Goal: Task Accomplishment & Management: Use online tool/utility

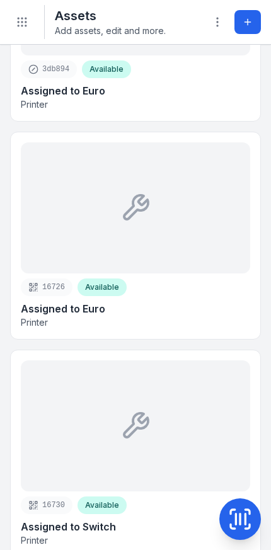
scroll to position [5068, 0]
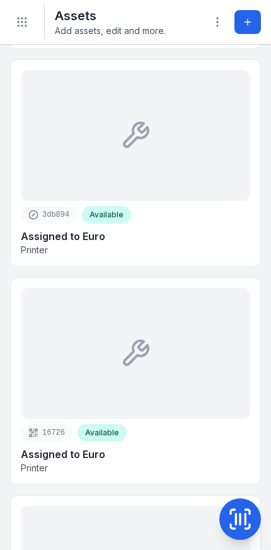
click at [20, 14] on button "Toggle Navigation" at bounding box center [22, 22] width 24 height 24
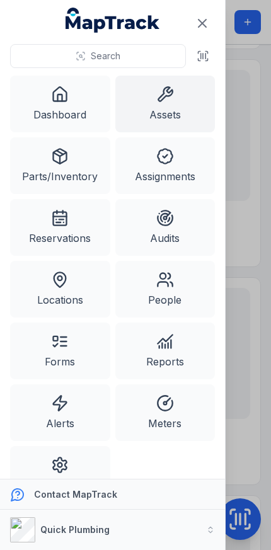
click at [80, 361] on link "Forms" at bounding box center [60, 350] width 100 height 57
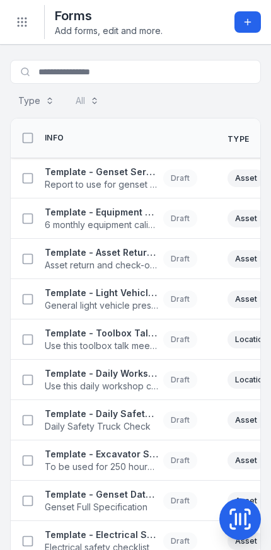
click at [22, 33] on button "Toggle Navigation" at bounding box center [22, 22] width 24 height 24
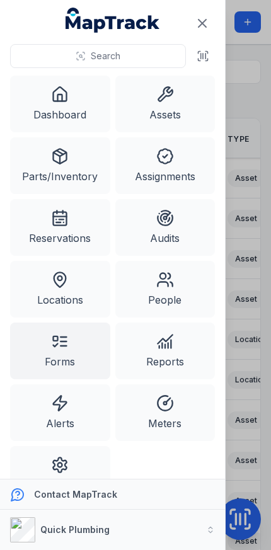
click at [78, 412] on link "Alerts" at bounding box center [60, 412] width 100 height 57
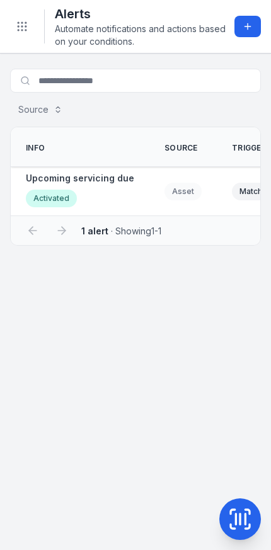
click at [22, 30] on circle "Toggle navigation" at bounding box center [21, 30] width 1 height 1
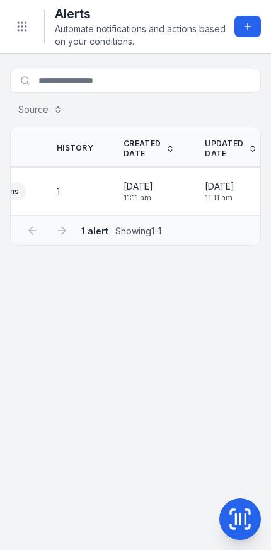
scroll to position [0, 293]
click at [23, 20] on icon "Toggle navigation" at bounding box center [22, 26] width 13 height 13
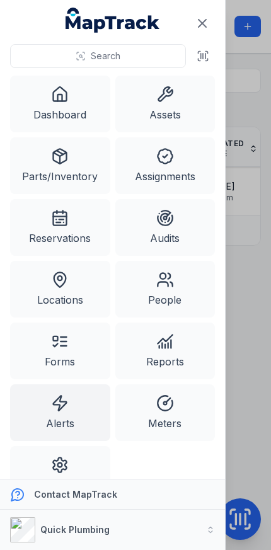
click at [81, 290] on link "Locations" at bounding box center [60, 289] width 100 height 57
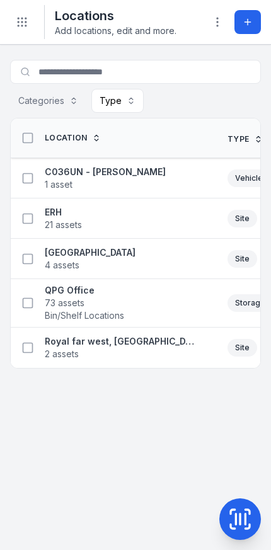
click at [23, 29] on button "Toggle Navigation" at bounding box center [22, 22] width 24 height 24
click at [14, 16] on button "Toggle Navigation" at bounding box center [22, 22] width 24 height 24
click at [232, 514] on icon at bounding box center [239, 518] width 25 height 25
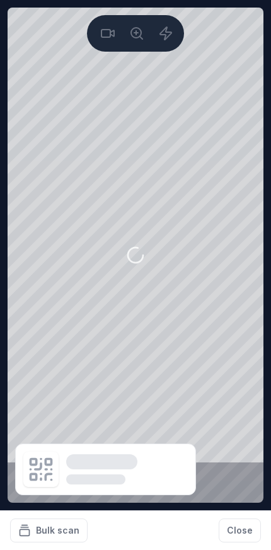
click at [46, 526] on button "Bulk scan" at bounding box center [48, 530] width 77 height 24
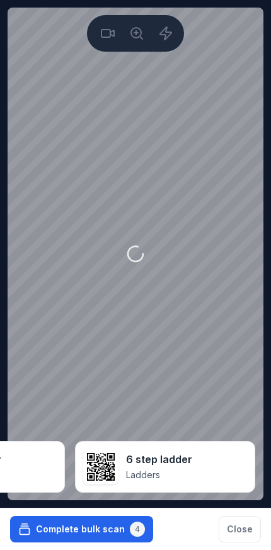
click at [54, 524] on button "Complete bulk scan 4" at bounding box center [81, 529] width 143 height 26
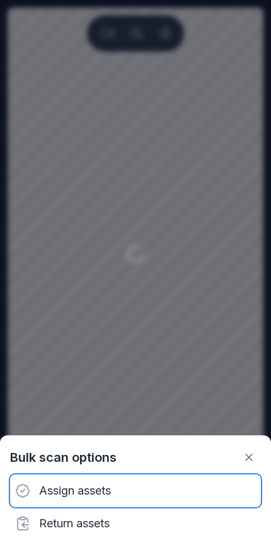
click at [121, 485] on div "Assign assets" at bounding box center [135, 490] width 251 height 33
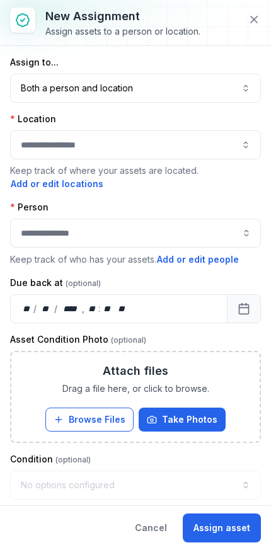
click at [64, 86] on button "Both a person and location ****" at bounding box center [135, 88] width 251 height 29
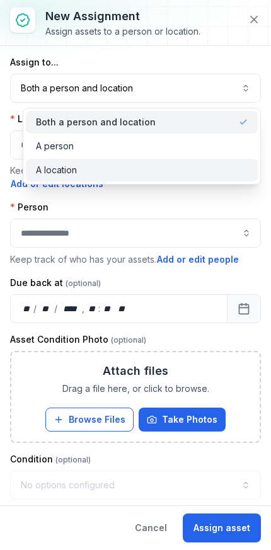
click at [60, 175] on span "A location" at bounding box center [56, 170] width 41 height 13
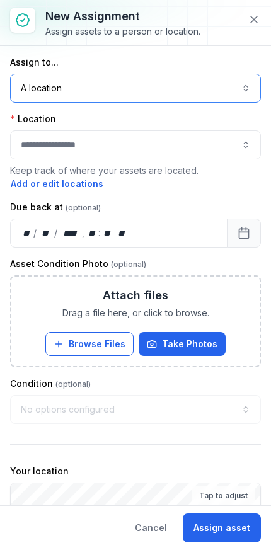
click at [51, 147] on div at bounding box center [135, 144] width 251 height 29
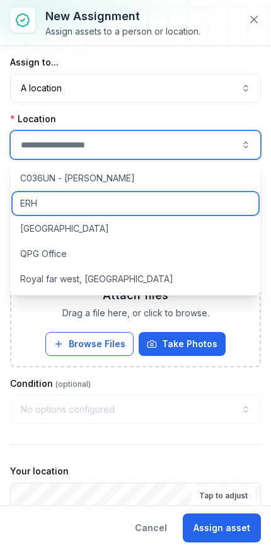
click at [36, 201] on span "ERH" at bounding box center [28, 203] width 17 height 13
type input "***"
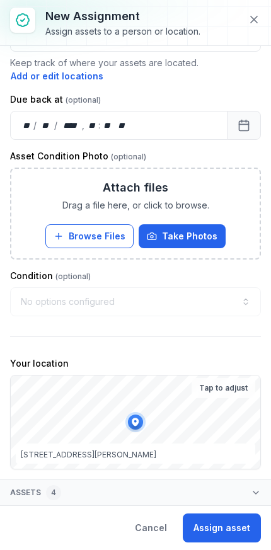
scroll to position [108, 0]
